Goal: Transaction & Acquisition: Download file/media

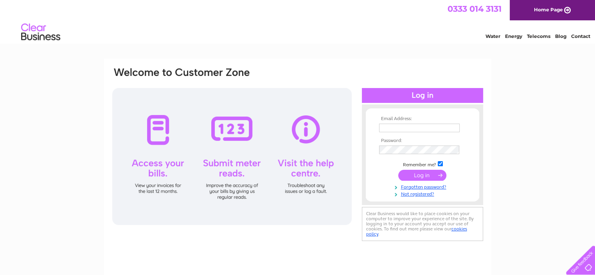
type input "thegarrisonbakery@hotmail.com"
click at [427, 175] on input "submit" at bounding box center [422, 175] width 48 height 11
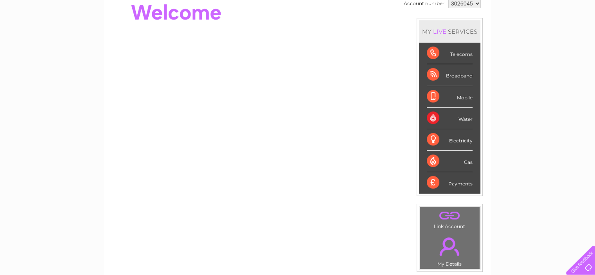
scroll to position [87, 0]
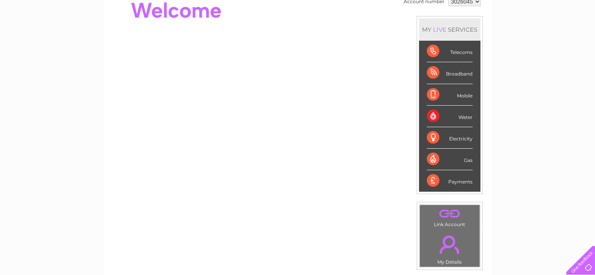
click at [456, 51] on div "Telecoms" at bounding box center [450, 52] width 46 height 22
click at [430, 52] on div "Telecoms" at bounding box center [450, 52] width 46 height 22
click at [430, 50] on div "Telecoms" at bounding box center [450, 52] width 46 height 22
click at [432, 73] on div "Broadband" at bounding box center [450, 73] width 46 height 22
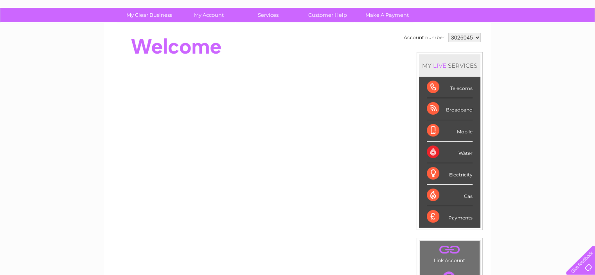
scroll to position [50, 0]
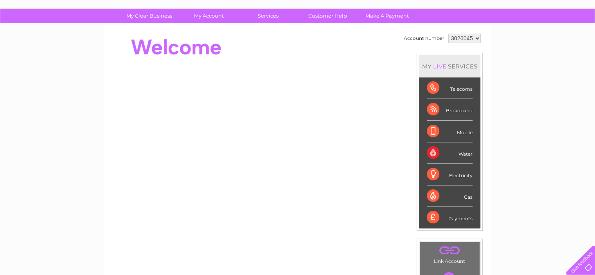
click at [429, 87] on div "Telecoms" at bounding box center [450, 88] width 46 height 22
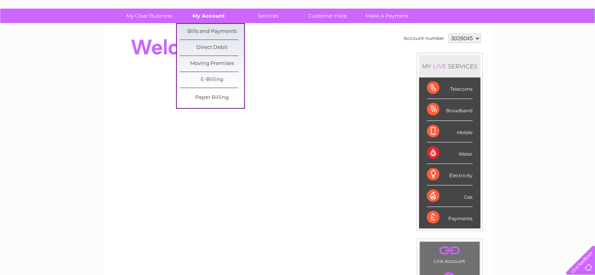
click at [208, 12] on link "My Account" at bounding box center [208, 16] width 65 height 14
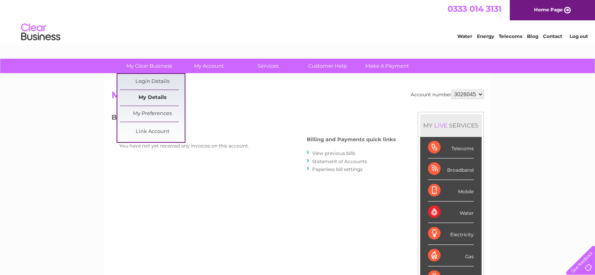
click at [154, 95] on link "My Details" at bounding box center [152, 98] width 65 height 16
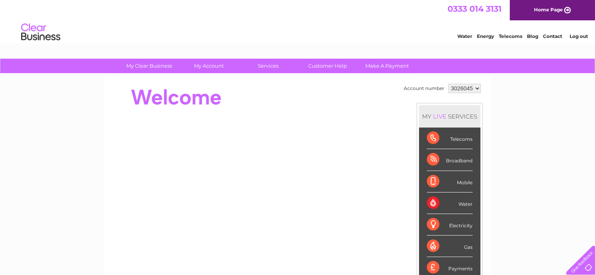
click at [431, 137] on div "Telecoms" at bounding box center [450, 138] width 46 height 22
click at [474, 87] on select "3026045" at bounding box center [464, 88] width 32 height 9
click at [448, 84] on select "3026045" at bounding box center [464, 88] width 32 height 9
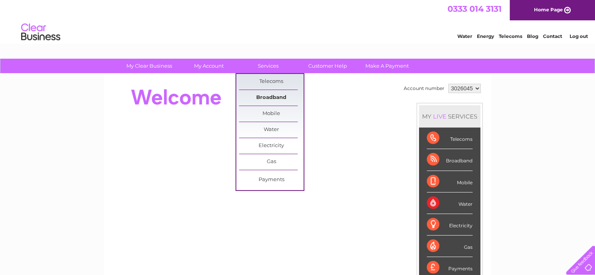
click at [275, 97] on link "Broadband" at bounding box center [271, 98] width 65 height 16
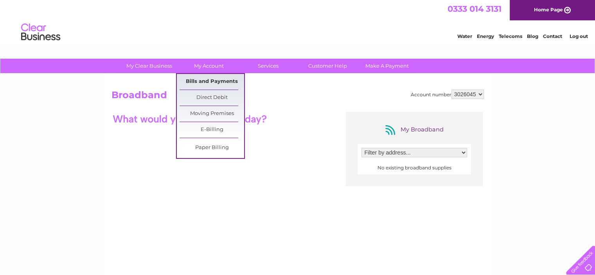
click at [213, 79] on link "Bills and Payments" at bounding box center [211, 82] width 65 height 16
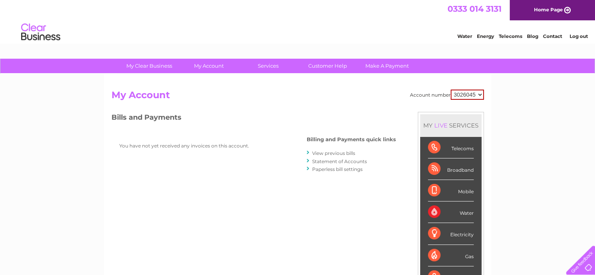
click at [338, 151] on link "View previous bills" at bounding box center [333, 153] width 43 height 6
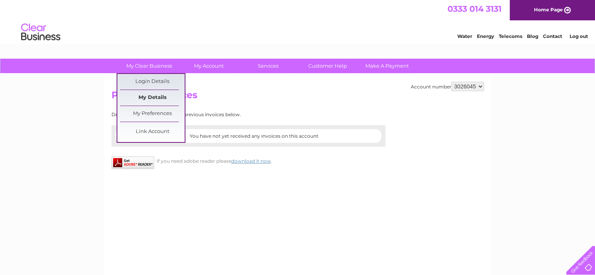
click at [157, 93] on link "My Details" at bounding box center [152, 98] width 65 height 16
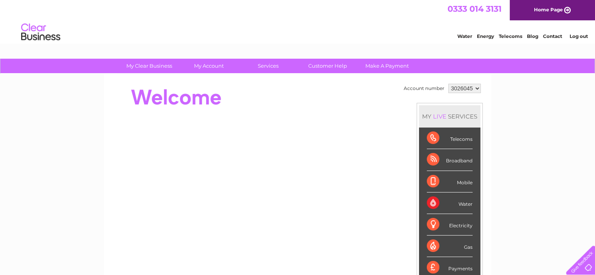
click at [507, 37] on link "Telecoms" at bounding box center [510, 36] width 23 height 6
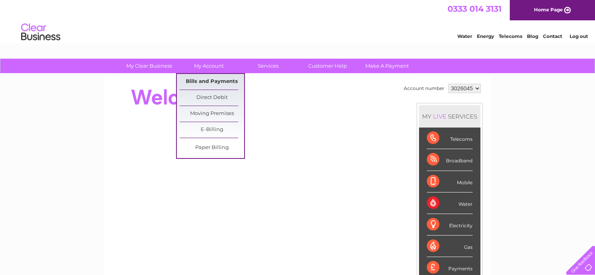
click at [208, 83] on link "Bills and Payments" at bounding box center [211, 82] width 65 height 16
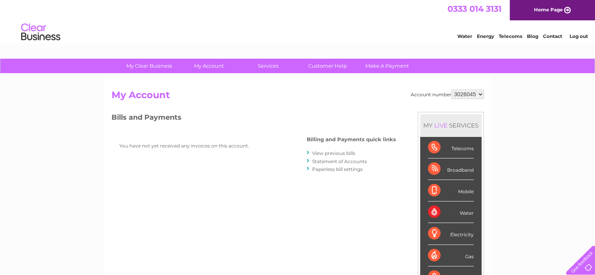
click at [336, 153] on link "View previous bills" at bounding box center [333, 153] width 43 height 6
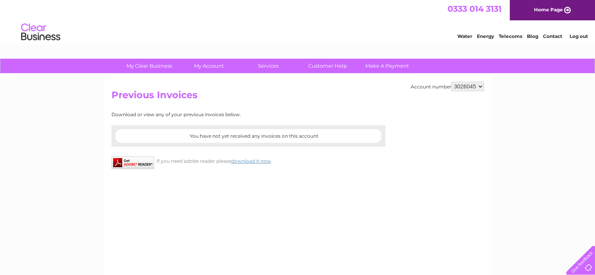
click at [481, 86] on select "3026045" at bounding box center [467, 86] width 32 height 9
click at [451, 82] on select "3026045" at bounding box center [467, 86] width 32 height 9
click at [480, 86] on select "3026045" at bounding box center [467, 86] width 32 height 9
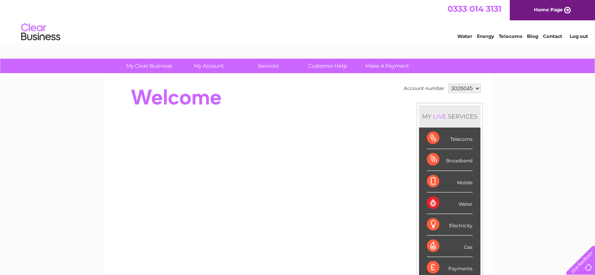
click at [432, 136] on div "Telecoms" at bounding box center [450, 138] width 46 height 22
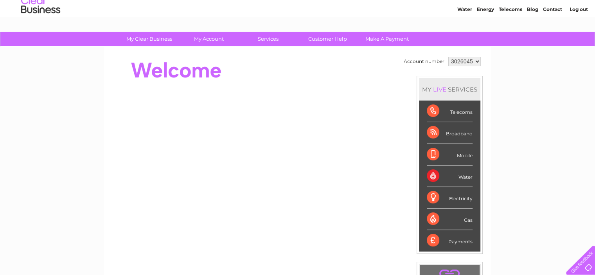
scroll to position [26, 0]
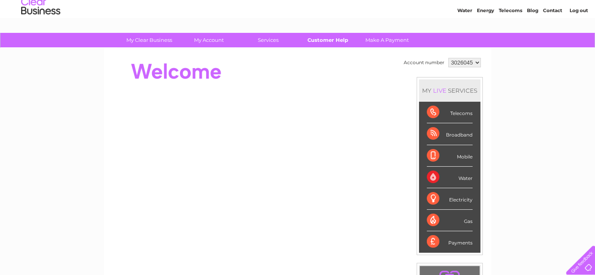
click at [336, 42] on link "Customer Help" at bounding box center [327, 40] width 65 height 14
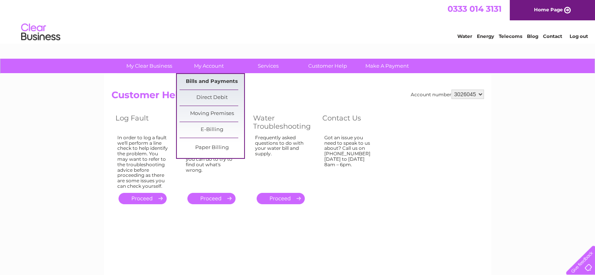
click at [219, 79] on link "Bills and Payments" at bounding box center [211, 82] width 65 height 16
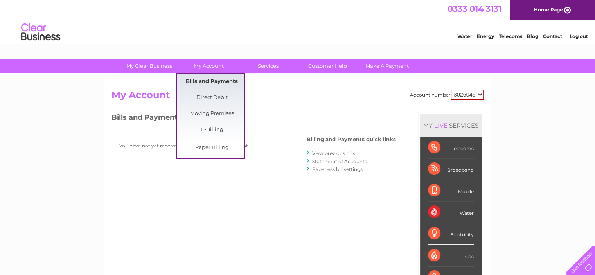
click at [217, 82] on link "Bills and Payments" at bounding box center [211, 82] width 65 height 16
click at [218, 82] on link "Bills and Payments" at bounding box center [211, 82] width 65 height 16
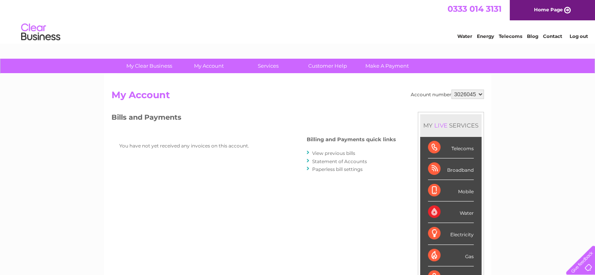
click at [341, 161] on link "Statement of Accounts" at bounding box center [339, 161] width 55 height 6
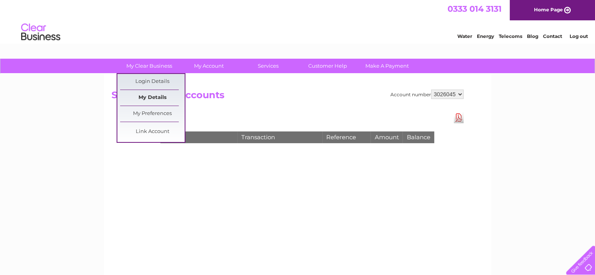
click at [155, 92] on link "My Details" at bounding box center [152, 98] width 65 height 16
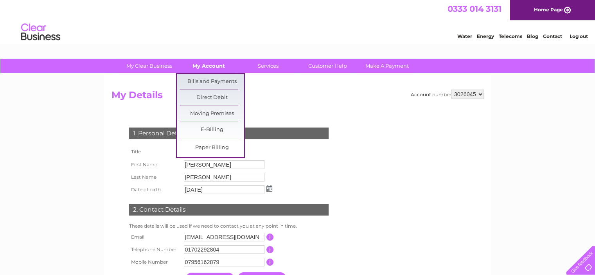
click at [208, 70] on link "My Account" at bounding box center [208, 66] width 65 height 14
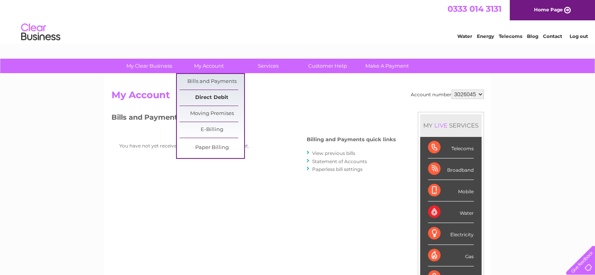
click at [213, 95] on link "Direct Debit" at bounding box center [211, 98] width 65 height 16
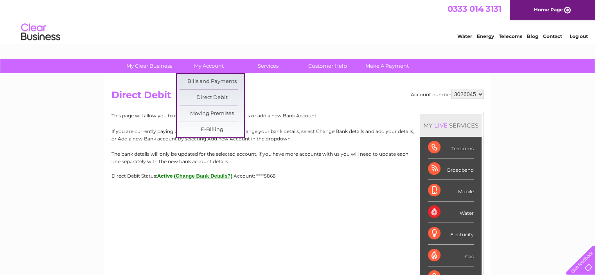
click at [221, 79] on link "Bills and Payments" at bounding box center [211, 82] width 65 height 16
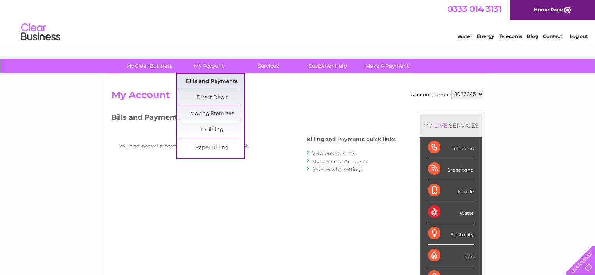
click at [205, 79] on link "Bills and Payments" at bounding box center [211, 82] width 65 height 16
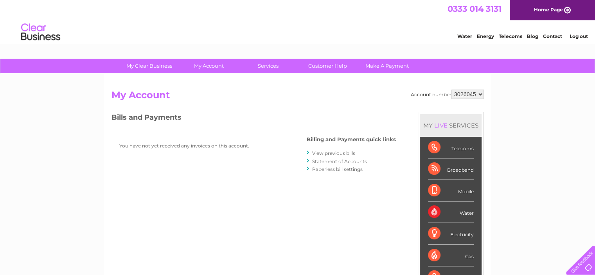
click at [335, 161] on link "Statement of Accounts" at bounding box center [339, 161] width 55 height 6
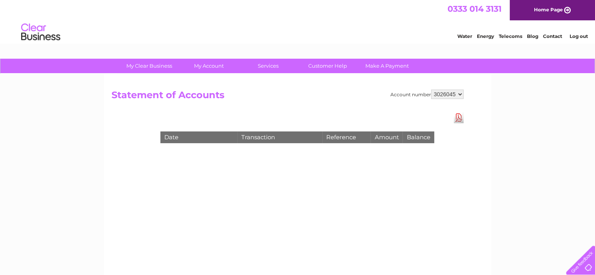
click at [458, 116] on link "Download Pdf" at bounding box center [459, 117] width 10 height 11
click at [448, 92] on select "3026045" at bounding box center [447, 94] width 32 height 9
click at [242, 101] on h2 "Statement of Accounts" at bounding box center [287, 97] width 352 height 15
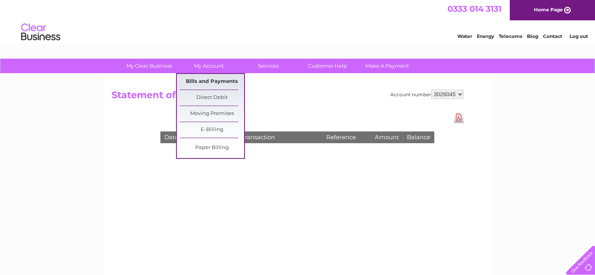
click at [209, 81] on link "Bills and Payments" at bounding box center [211, 82] width 65 height 16
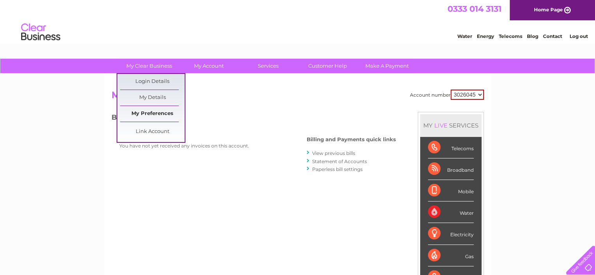
click at [157, 113] on link "My Preferences" at bounding box center [152, 114] width 65 height 16
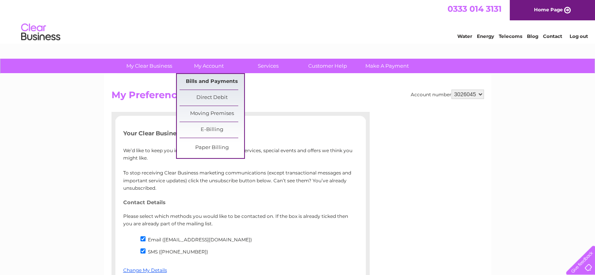
click at [219, 81] on link "Bills and Payments" at bounding box center [211, 82] width 65 height 16
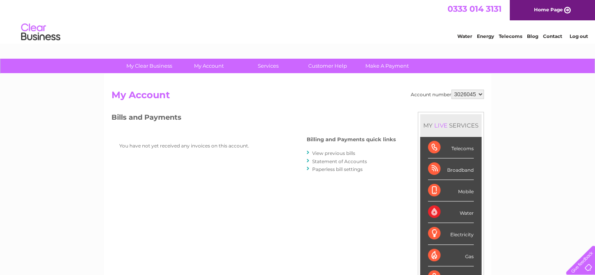
click at [442, 123] on div "LIVE" at bounding box center [440, 125] width 16 height 7
